Goal: Information Seeking & Learning: Learn about a topic

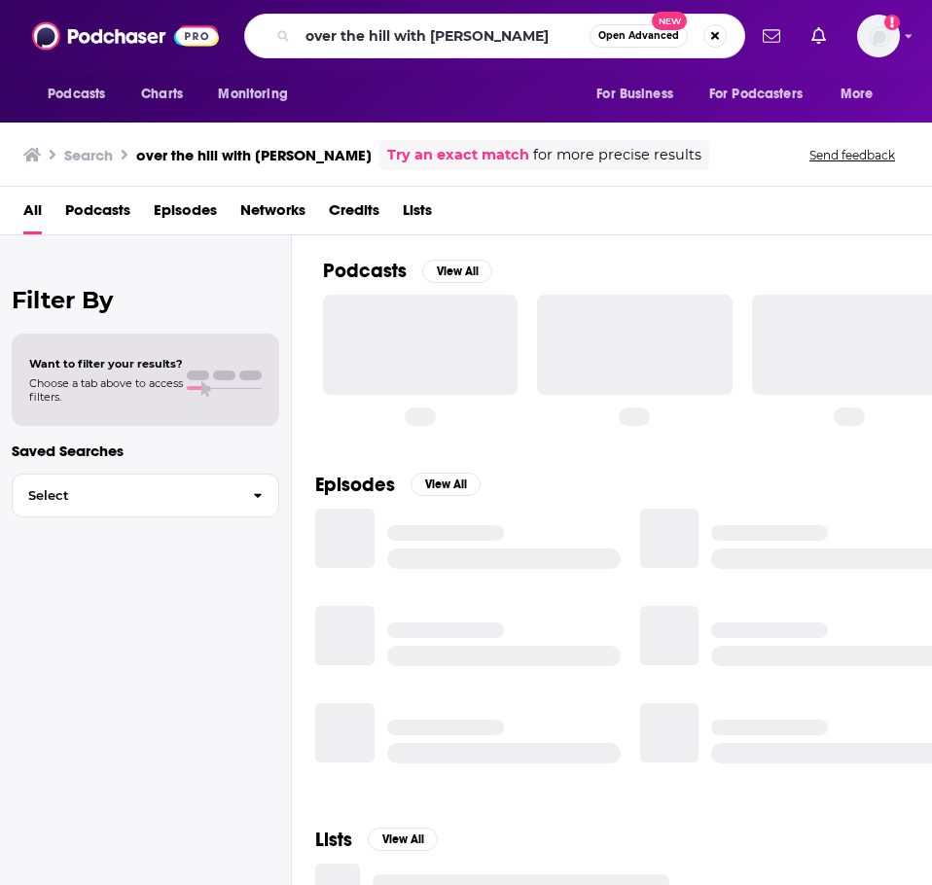
drag, startPoint x: 0, startPoint y: 0, endPoint x: 401, endPoint y: 34, distance: 402.2
click at [401, 34] on input "over the hill with [PERSON_NAME]" at bounding box center [444, 35] width 292 height 31
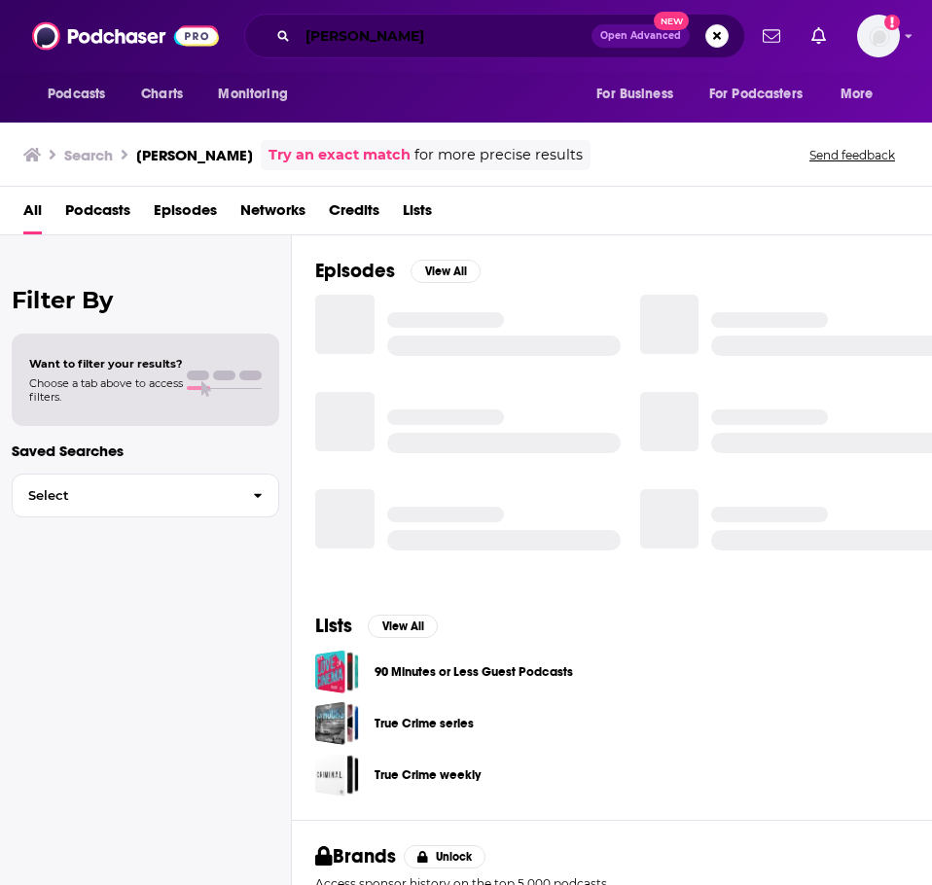
click at [538, 37] on input "[PERSON_NAME]" at bounding box center [445, 35] width 294 height 31
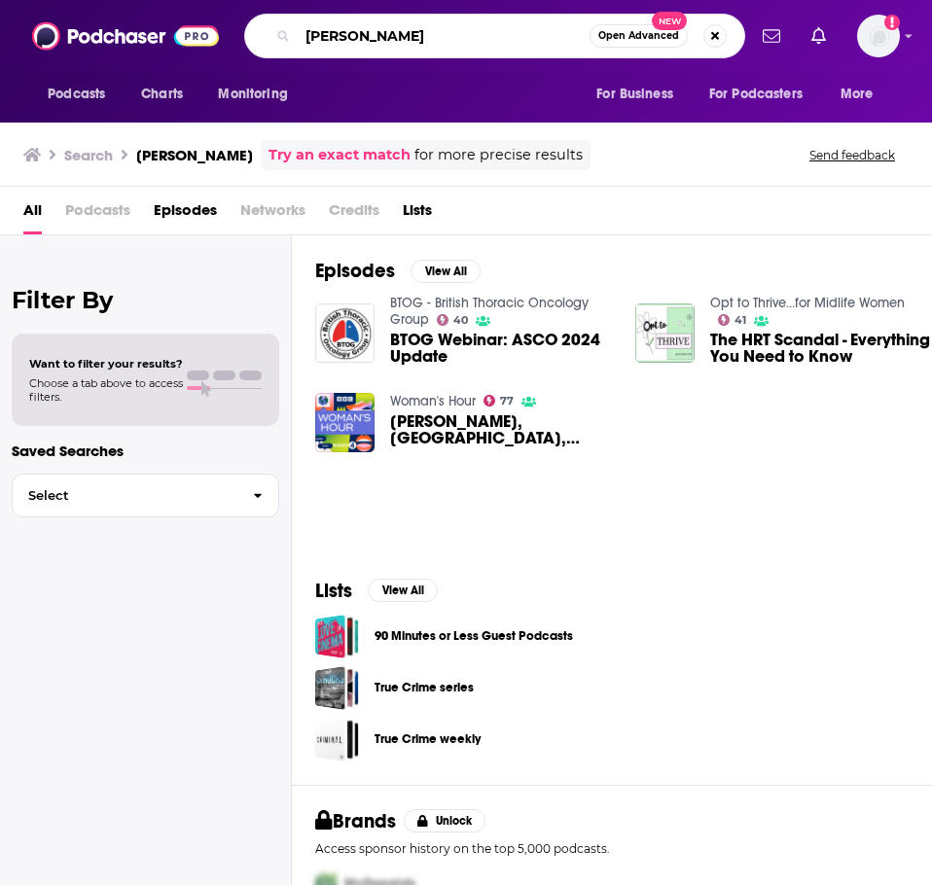
type input "[PERSON_NAME]"
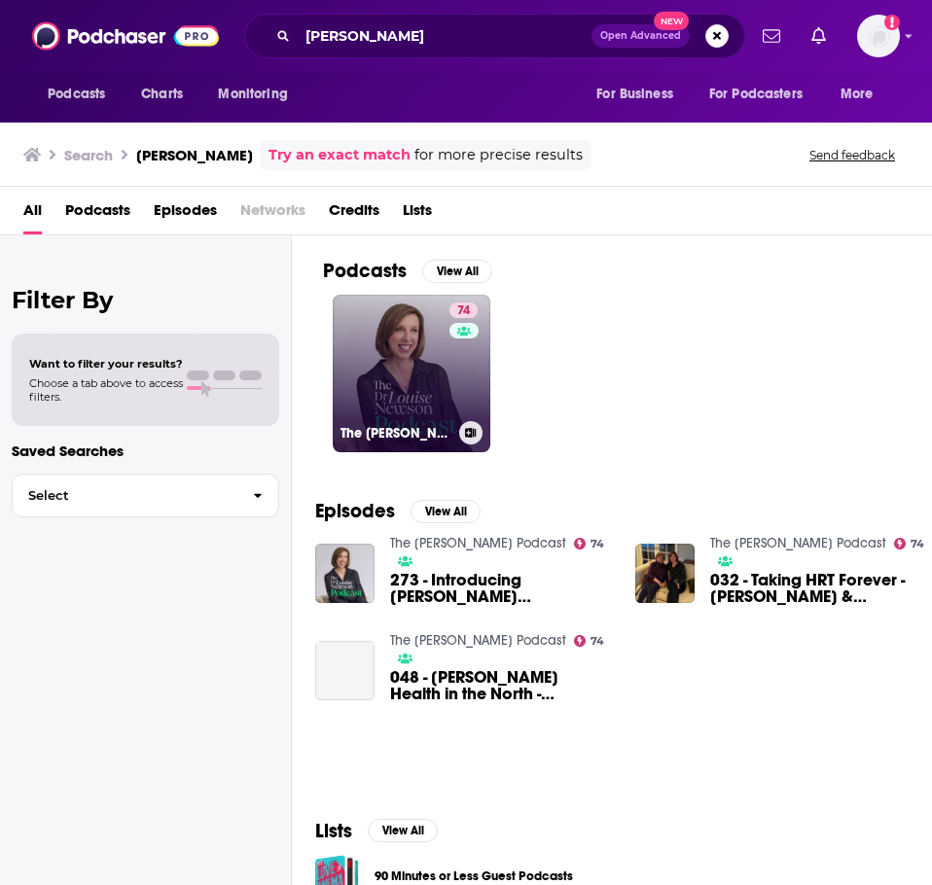
click at [398, 356] on link "74 The [PERSON_NAME] Podcast" at bounding box center [412, 374] width 158 height 158
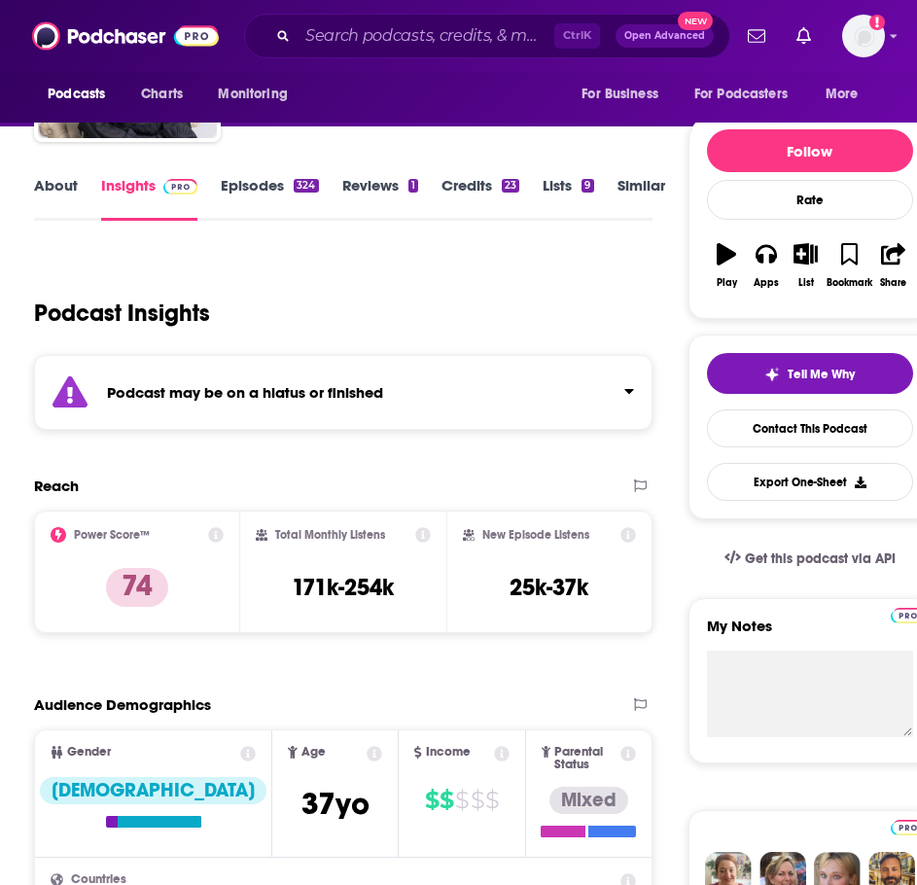
scroll to position [195, 0]
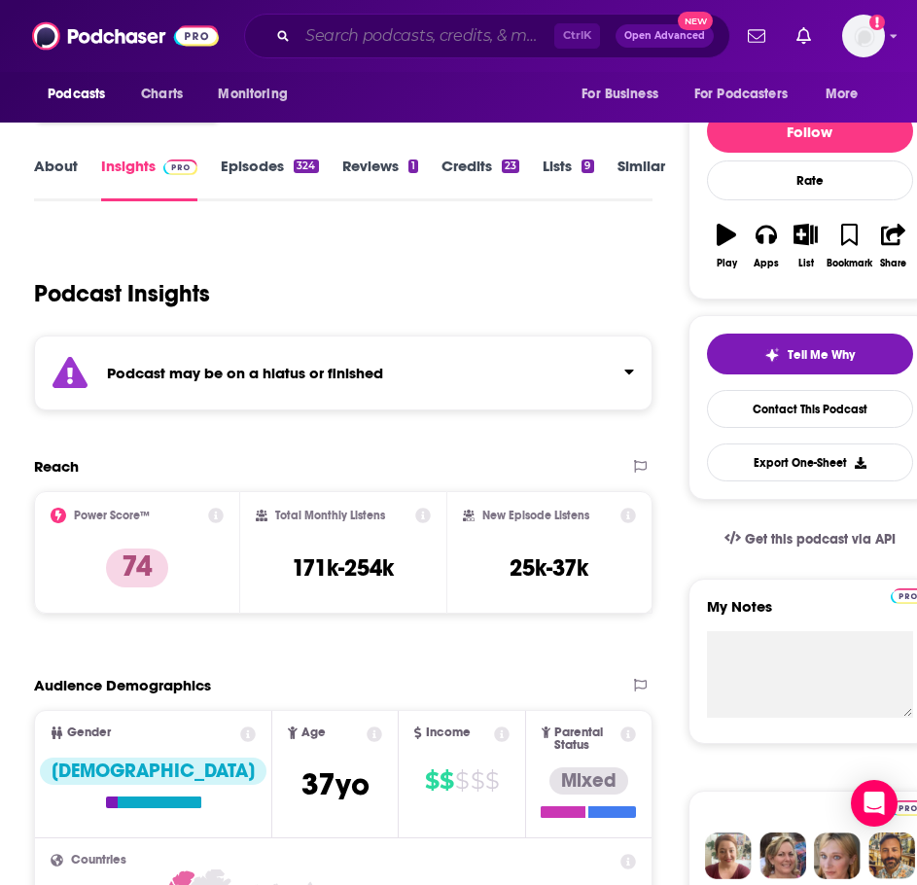
click at [437, 27] on input "Search podcasts, credits, & more..." at bounding box center [426, 35] width 257 height 31
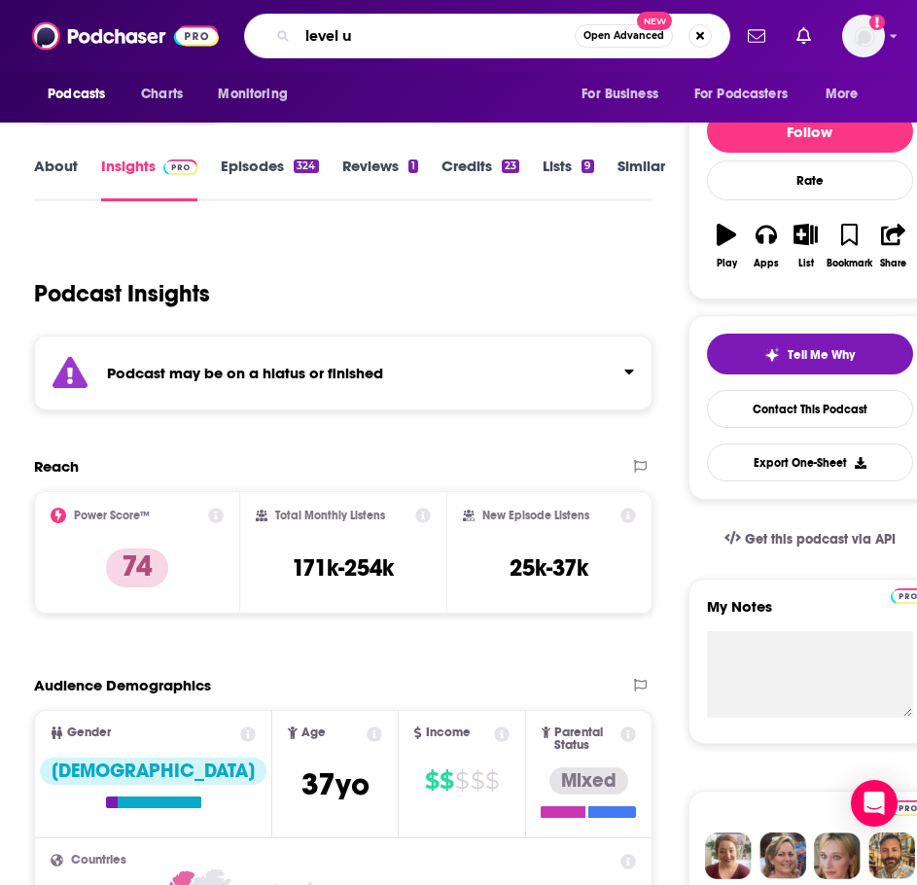
type input "level up"
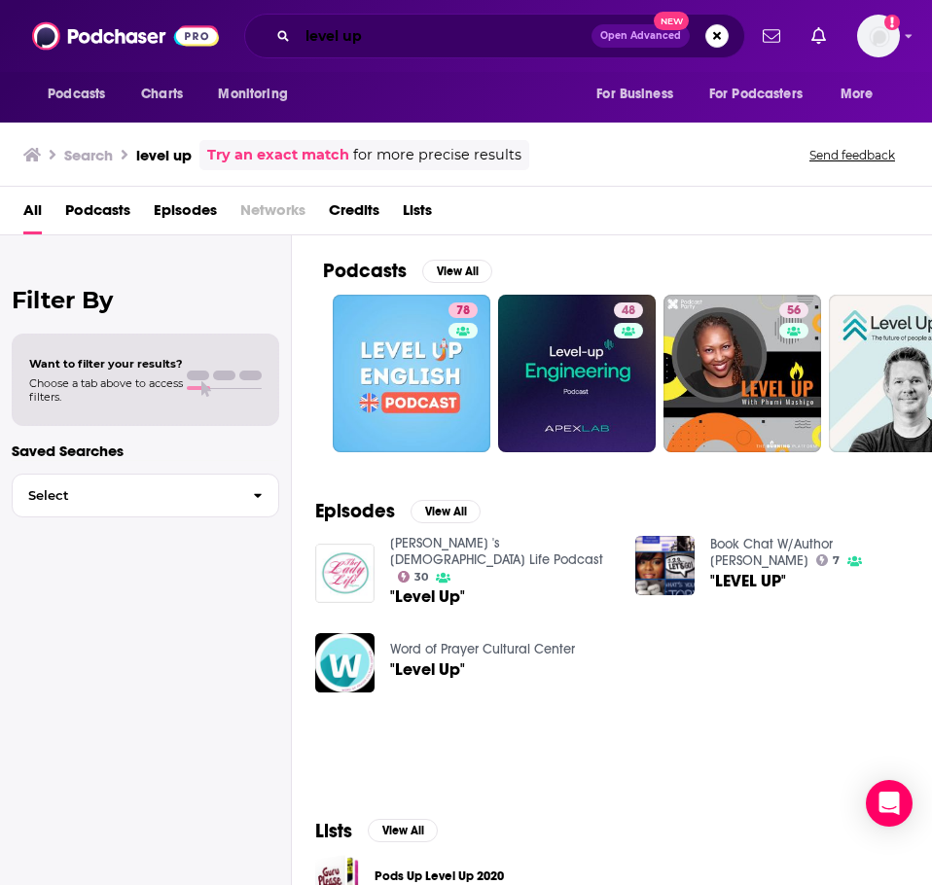
click at [536, 36] on input "level up" at bounding box center [445, 35] width 294 height 31
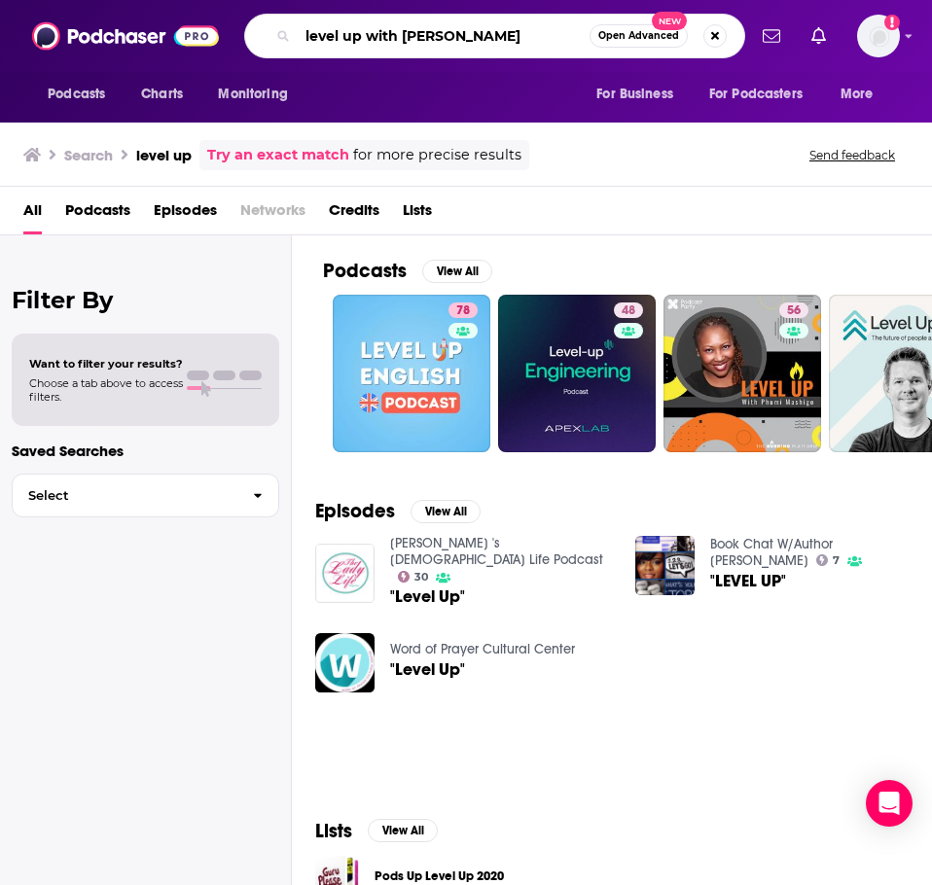
type input "level up with [PERSON_NAME]"
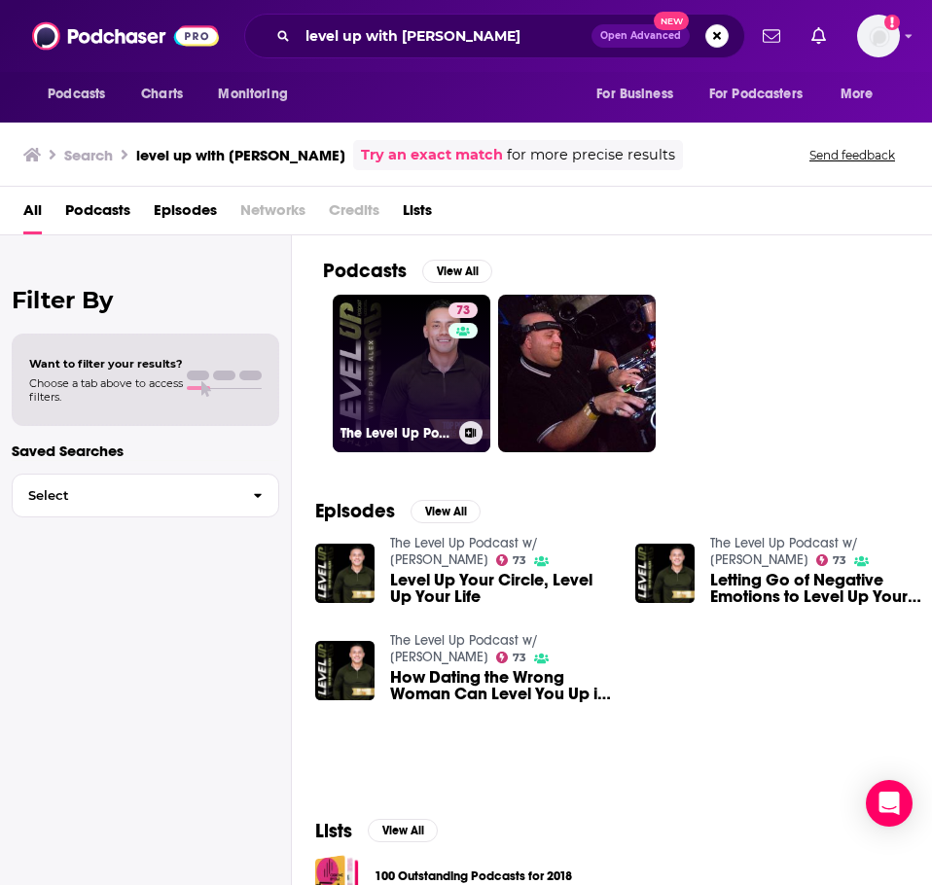
click at [383, 376] on link "73 The Level Up Podcast w/ [PERSON_NAME]" at bounding box center [412, 374] width 158 height 158
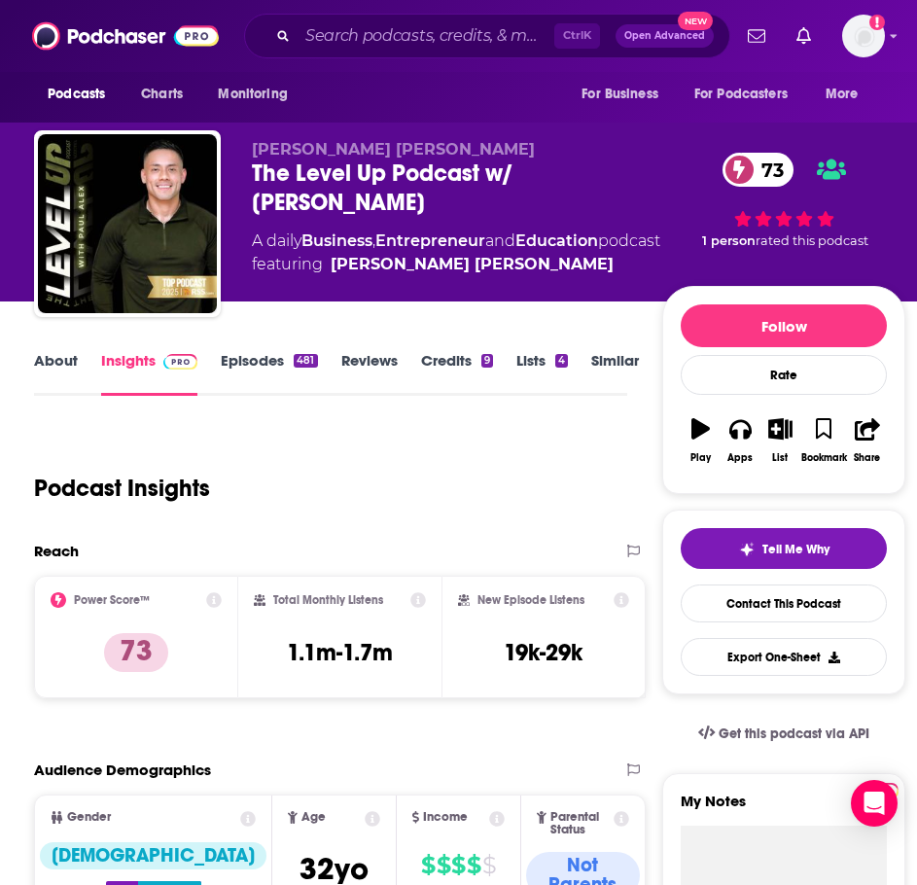
click at [241, 366] on link "Episodes 481" at bounding box center [269, 373] width 96 height 45
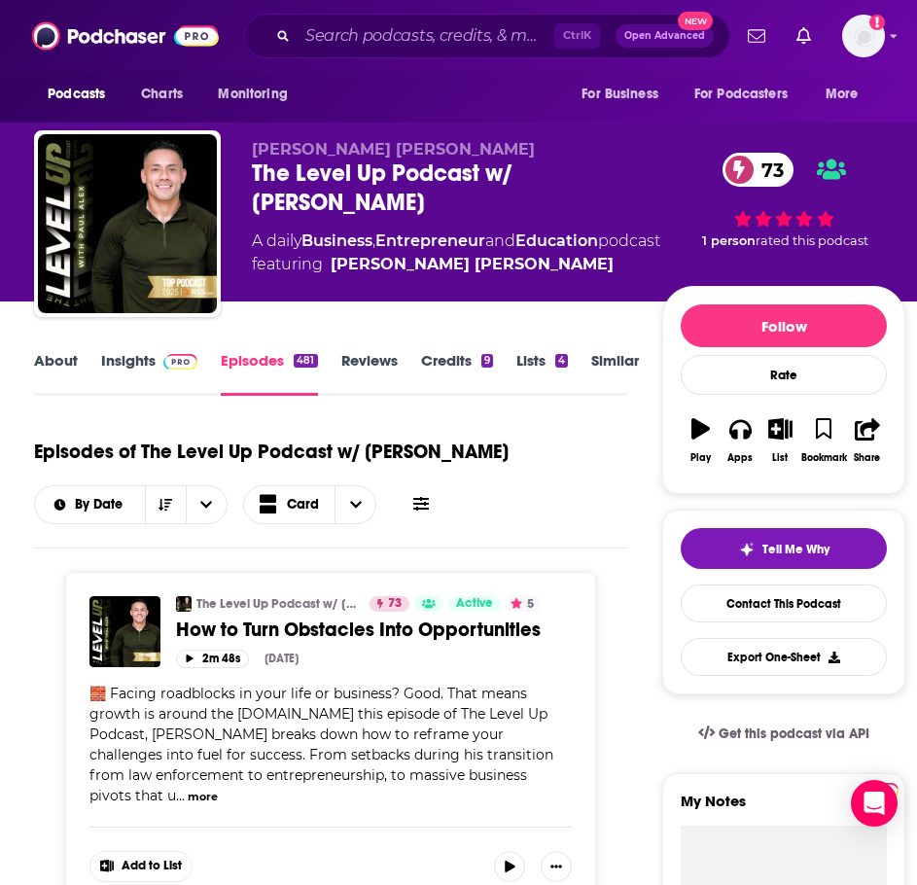
click at [55, 355] on link "About" at bounding box center [56, 373] width 44 height 45
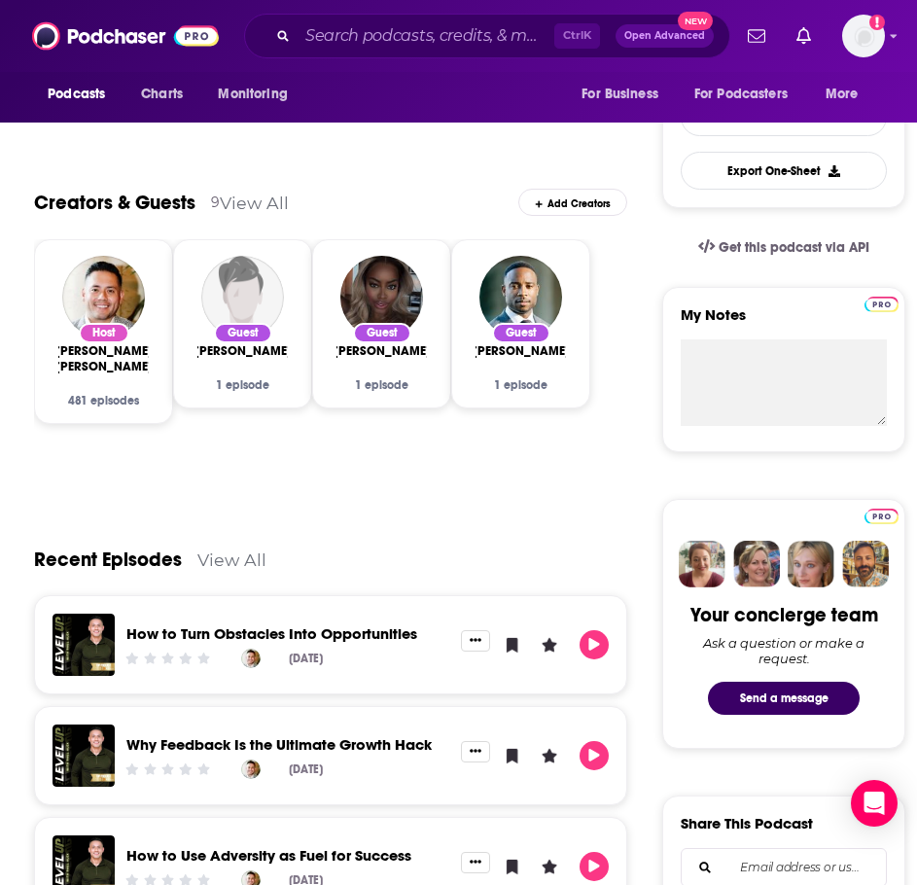
scroll to position [778, 0]
